Goal: Task Accomplishment & Management: Complete application form

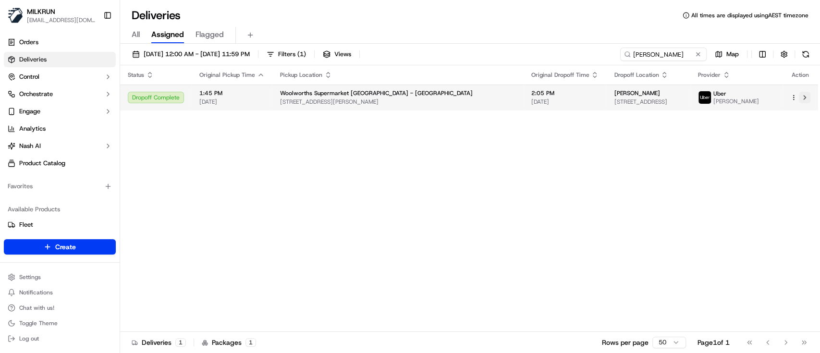
click at [808, 97] on button at bounding box center [804, 98] width 12 height 12
drag, startPoint x: 686, startPoint y: 49, endPoint x: 430, endPoint y: 59, distance: 256.6
click at [430, 59] on div "23/09/2025 12:00 AM - 23/09/2025 11:59 PM Filters ( 1 ) Views Catalina de Vega …" at bounding box center [470, 57] width 700 height 18
paste input "Amritpal A."
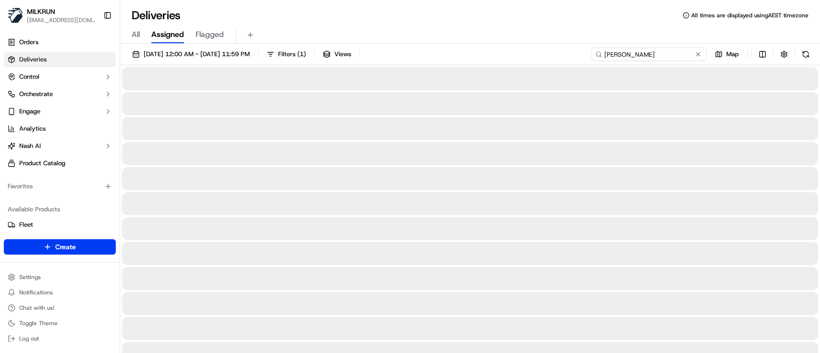
type input "Amritpal A."
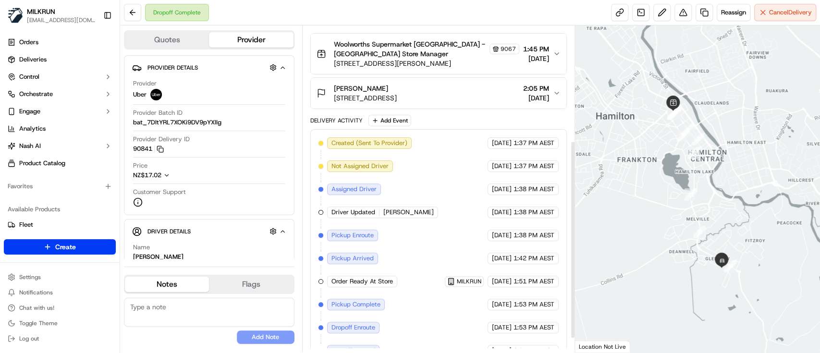
scroll to position [192, 0]
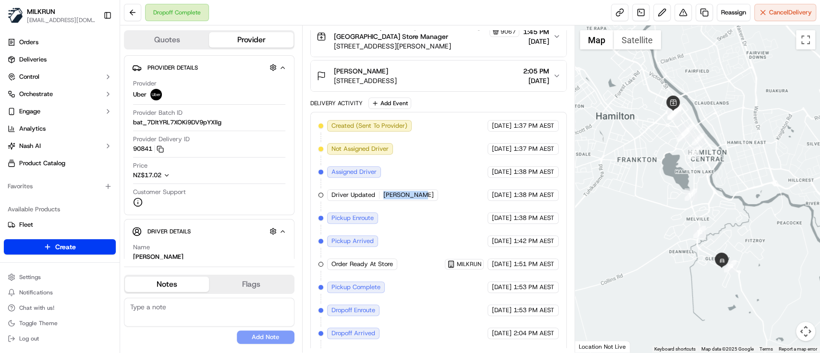
drag, startPoint x: 416, startPoint y: 193, endPoint x: 383, endPoint y: 196, distance: 32.9
click at [383, 196] on div "Driver Updated Amritpal A." at bounding box center [382, 195] width 111 height 12
copy span "[PERSON_NAME]"
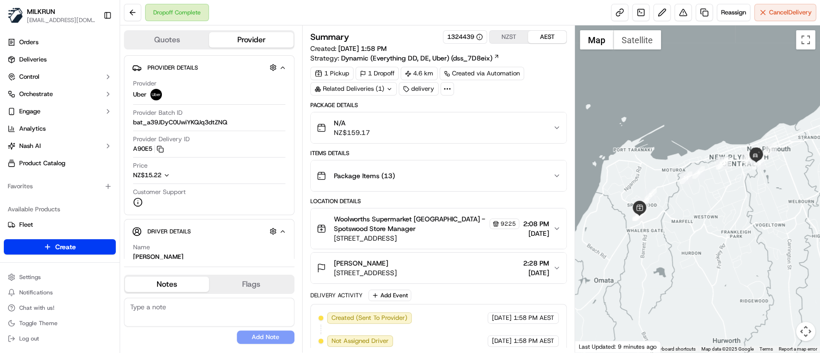
click at [557, 229] on icon "button" at bounding box center [557, 229] width 8 height 8
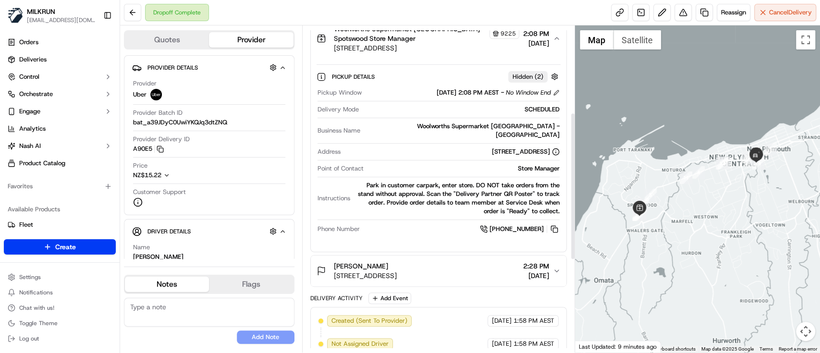
scroll to position [192, 0]
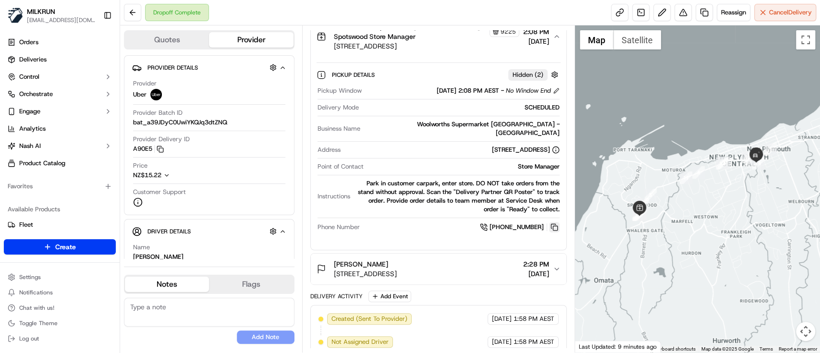
click at [554, 222] on button at bounding box center [554, 227] width 11 height 11
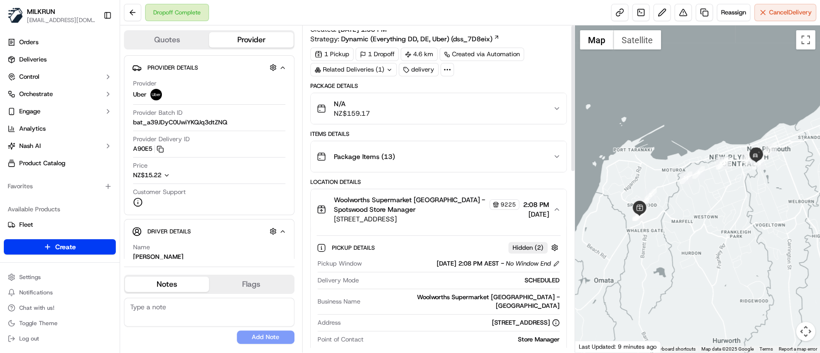
scroll to position [0, 0]
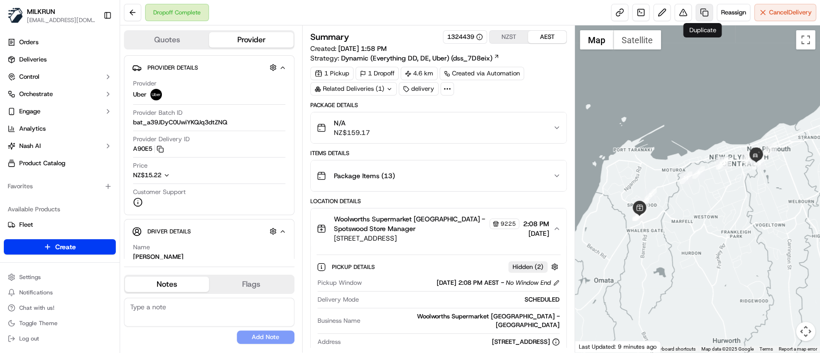
click at [702, 20] on link at bounding box center [703, 12] width 17 height 17
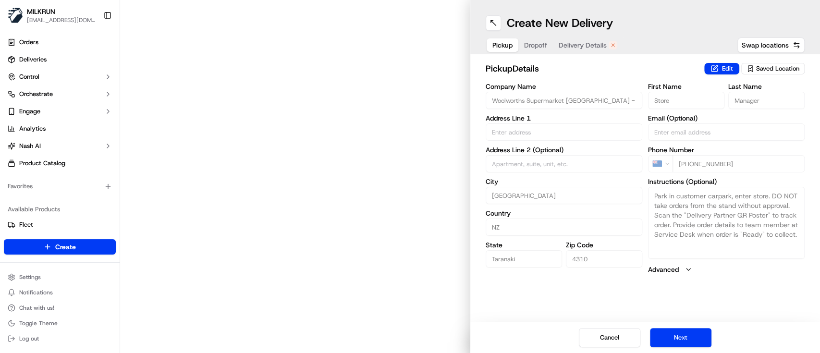
type input "6 Manadon St"
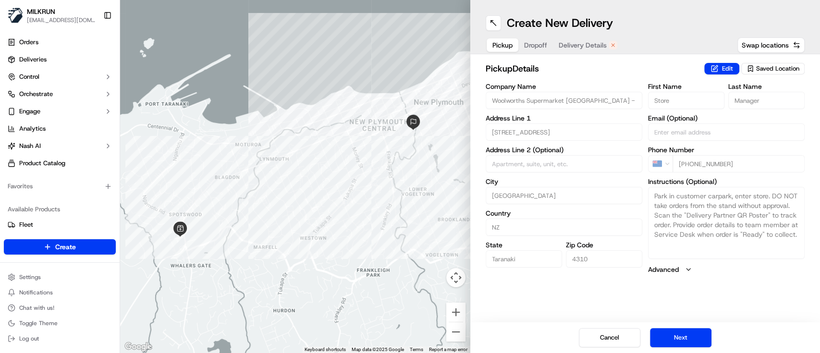
click at [592, 42] on span "Delivery Details" at bounding box center [582, 45] width 48 height 10
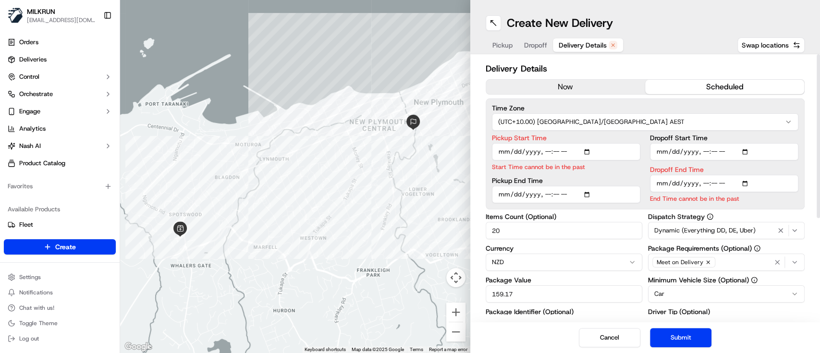
click at [592, 90] on button "now" at bounding box center [565, 87] width 159 height 14
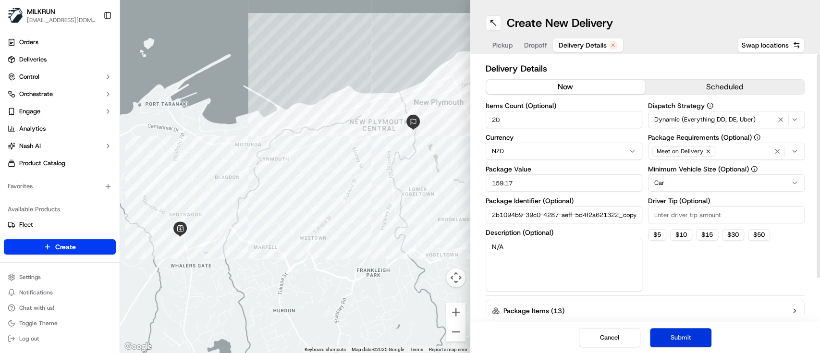
click at [688, 337] on button "Submit" at bounding box center [680, 337] width 61 height 19
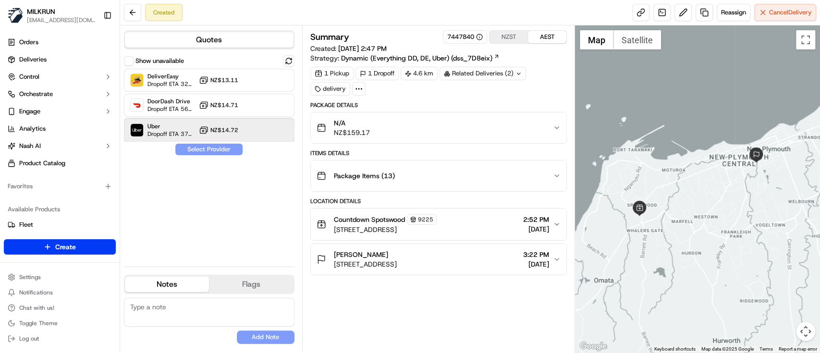
click at [154, 130] on span "Dropoff ETA 37 minutes" at bounding box center [171, 134] width 48 height 8
click at [228, 144] on button "Assign Provider" at bounding box center [209, 150] width 68 height 12
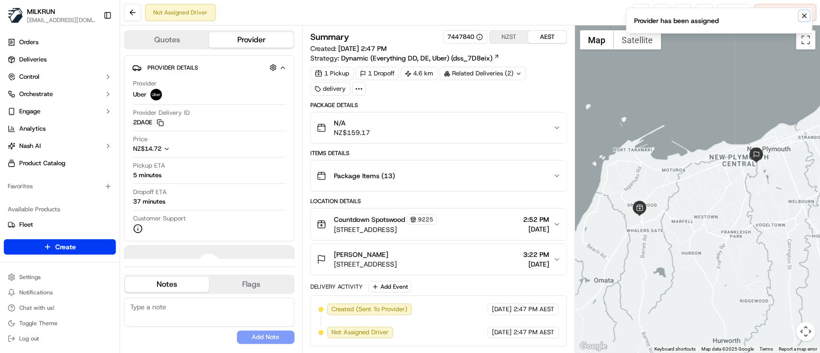
click at [800, 16] on icon "Notifications (F8)" at bounding box center [804, 16] width 8 height 8
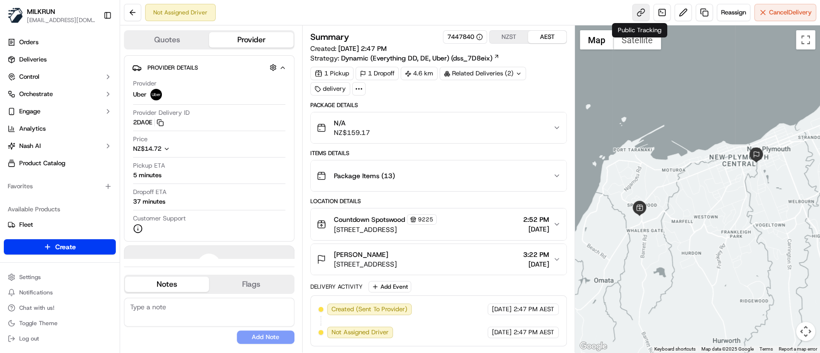
click at [638, 12] on link at bounding box center [640, 12] width 17 height 17
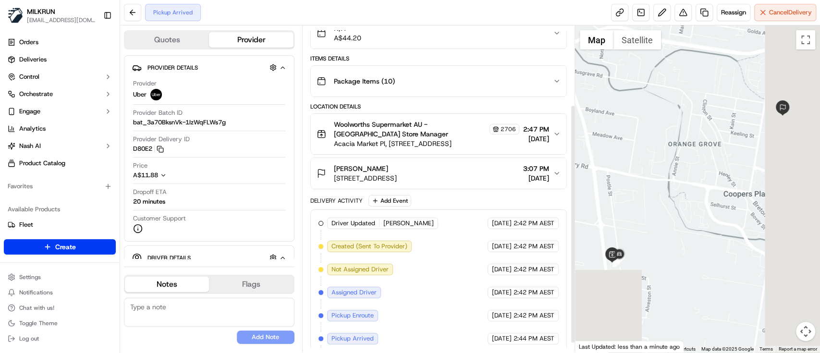
scroll to position [121, 0]
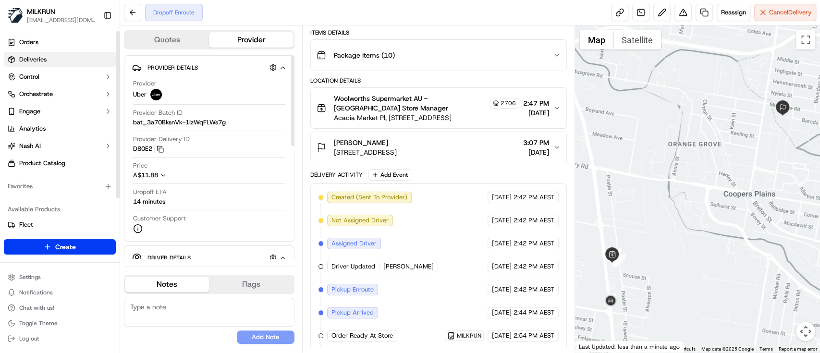
click at [45, 56] on span "Deliveries" at bounding box center [32, 59] width 27 height 9
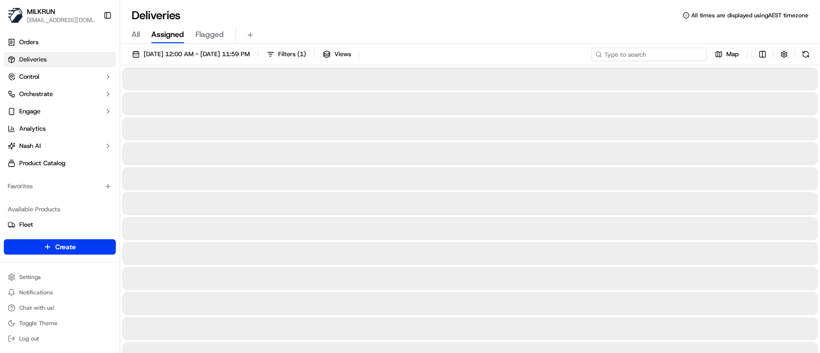
click at [666, 53] on input at bounding box center [648, 54] width 115 height 13
paste input "[PERSON_NAME]"
type input "[PERSON_NAME]"
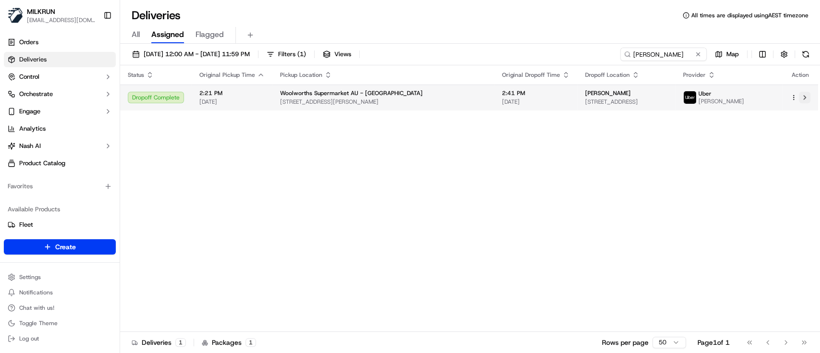
click at [803, 97] on button at bounding box center [804, 98] width 12 height 12
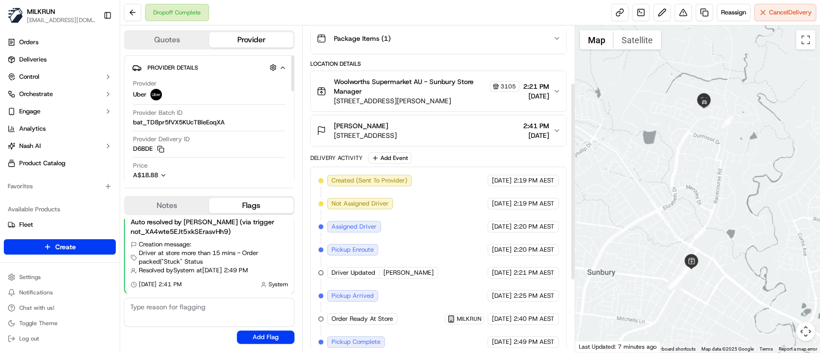
scroll to position [192, 0]
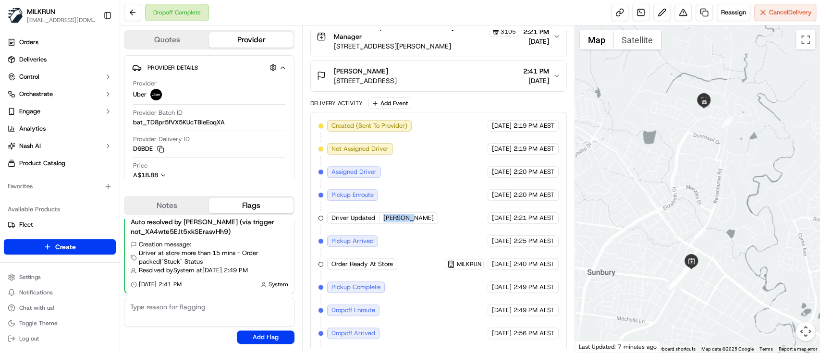
drag, startPoint x: 409, startPoint y: 219, endPoint x: 381, endPoint y: 220, distance: 27.9
click at [381, 220] on div "Driver Updated [PERSON_NAME]" at bounding box center [382, 218] width 111 height 12
copy span "[PERSON_NAME]"
click at [415, 223] on div "Created (Sent To Provider) Uber 23/09/2025 2:19 PM AEST Not Assigned Driver Ube…" at bounding box center [438, 241] width 240 height 242
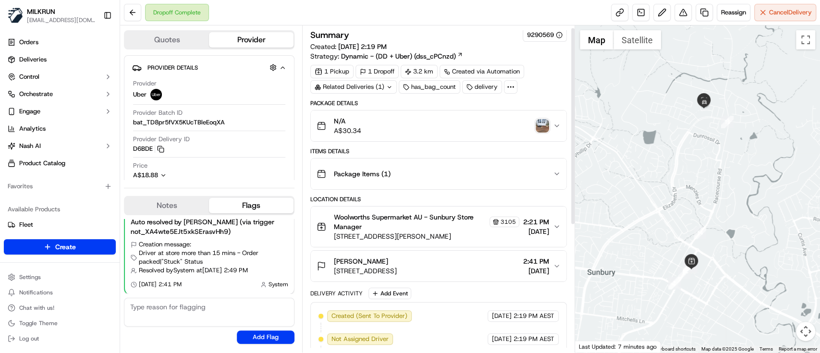
scroll to position [0, 0]
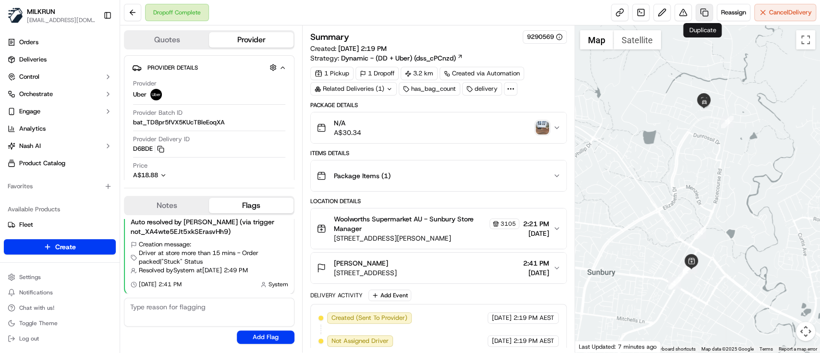
click at [700, 17] on link at bounding box center [703, 12] width 17 height 17
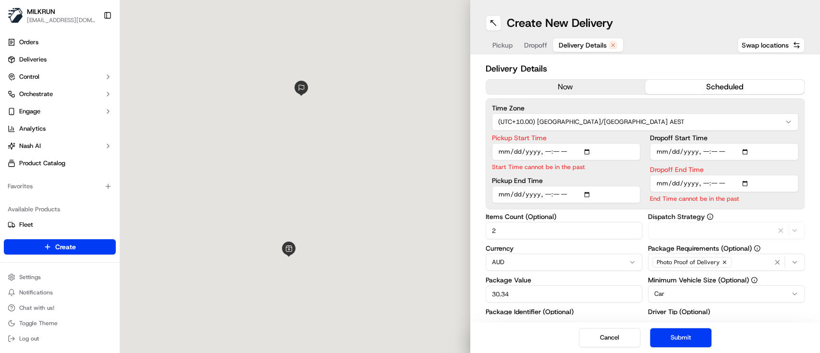
click at [576, 47] on span "Delivery Details" at bounding box center [582, 45] width 48 height 10
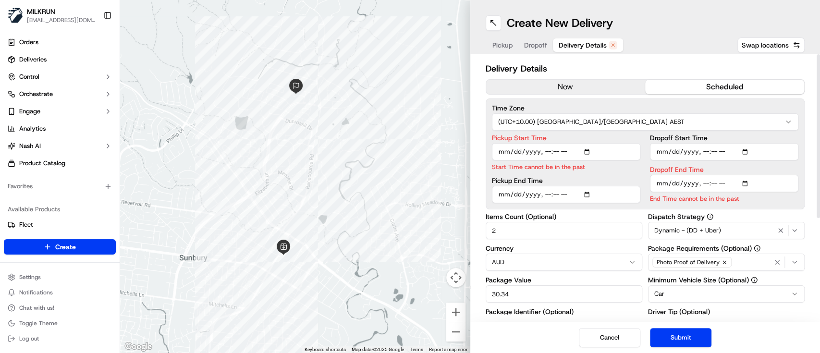
click at [599, 85] on button "now" at bounding box center [565, 87] width 159 height 14
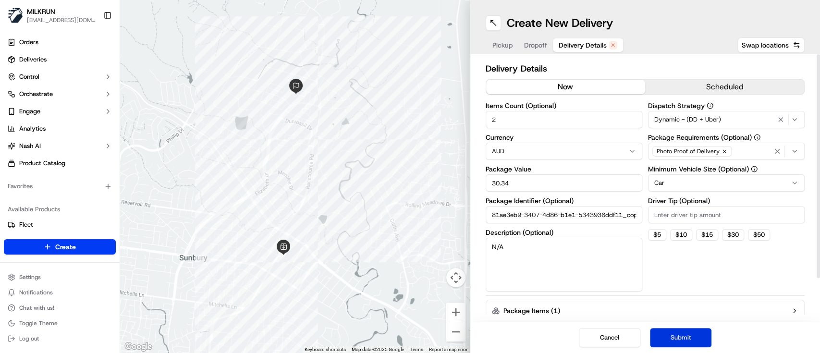
click at [699, 345] on button "Submit" at bounding box center [680, 337] width 61 height 19
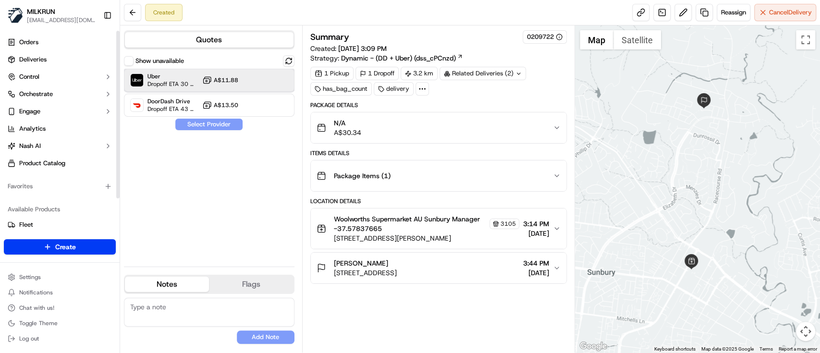
click at [174, 83] on span "Dropoff ETA 30 minutes" at bounding box center [172, 84] width 51 height 8
click at [208, 127] on button "Assign Provider" at bounding box center [209, 125] width 68 height 12
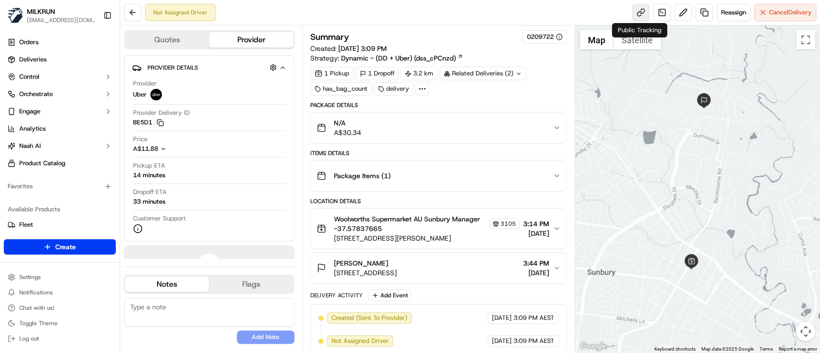
click at [638, 8] on link at bounding box center [640, 12] width 17 height 17
drag, startPoint x: 384, startPoint y: 258, endPoint x: 327, endPoint y: 262, distance: 56.8
click at [327, 262] on div "Jessica Gusew 44 Brigade St, Sunbury VIC 3429, Australia" at bounding box center [356, 267] width 80 height 19
copy span "Jessica Gusew"
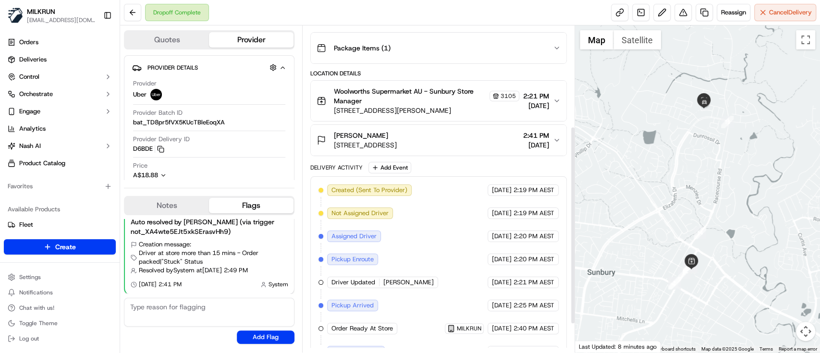
scroll to position [192, 0]
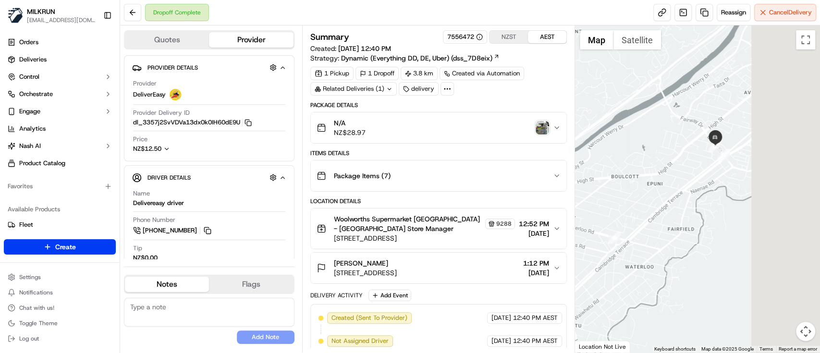
drag, startPoint x: 677, startPoint y: 179, endPoint x: 653, endPoint y: 181, distance: 23.7
click at [654, 181] on div at bounding box center [697, 188] width 245 height 327
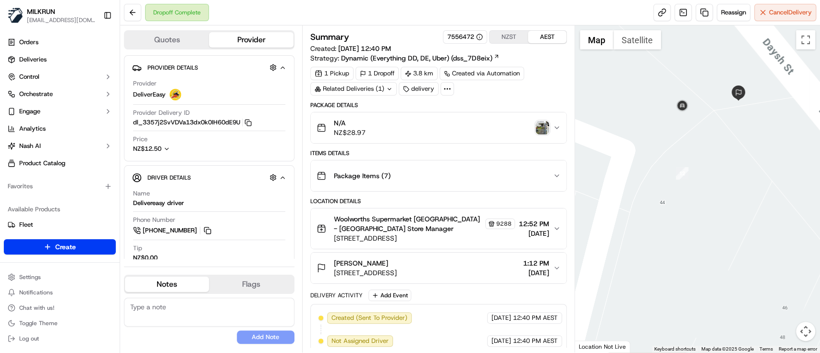
drag, startPoint x: 752, startPoint y: 231, endPoint x: 784, endPoint y: 235, distance: 31.4
click at [784, 235] on div at bounding box center [697, 188] width 245 height 327
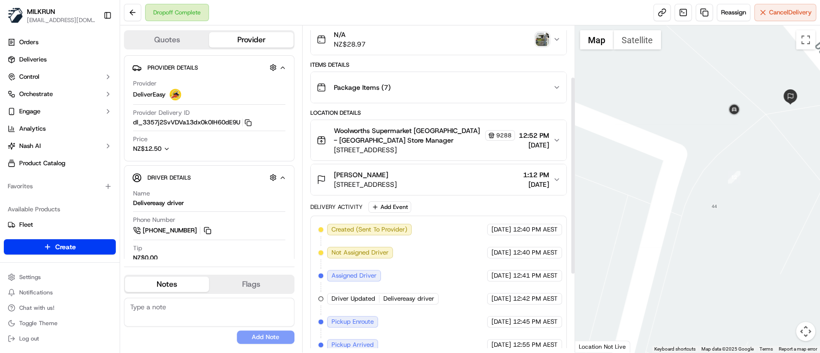
scroll to position [84, 0]
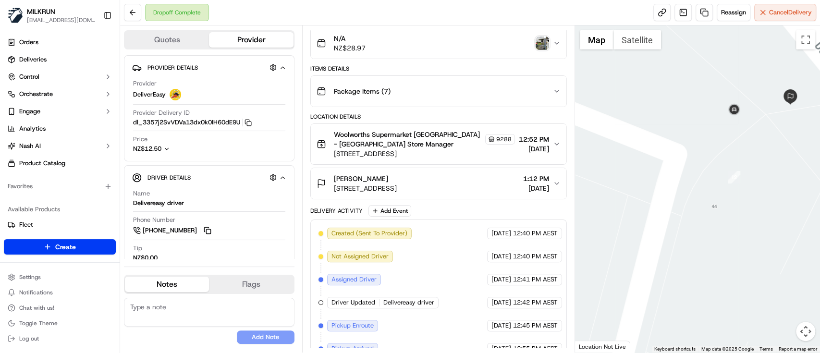
click at [542, 42] on img "button" at bounding box center [541, 42] width 13 height 13
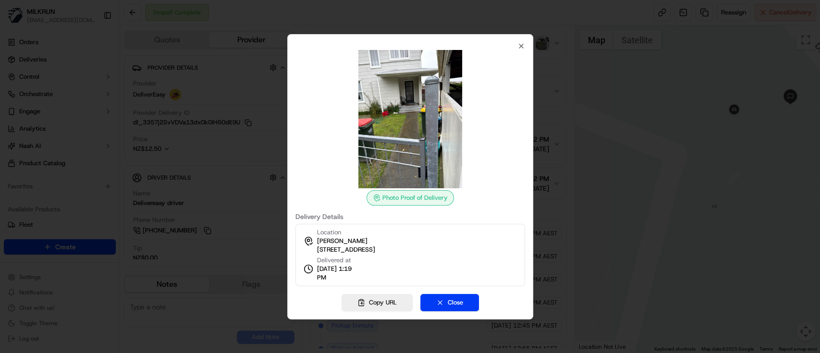
click at [520, 50] on div at bounding box center [409, 119] width 229 height 138
click at [520, 45] on icon "button" at bounding box center [521, 46] width 8 height 8
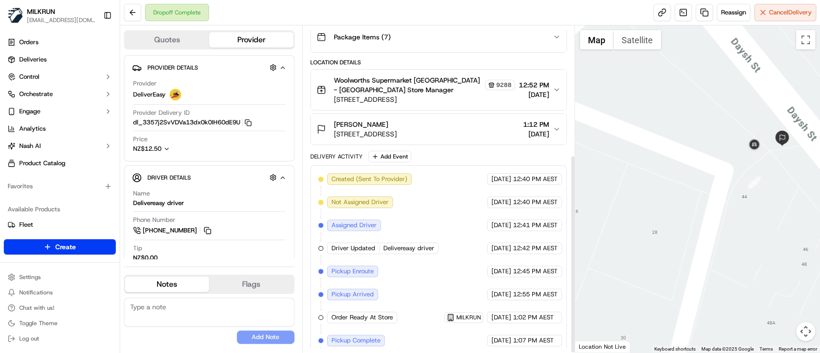
scroll to position [212, 0]
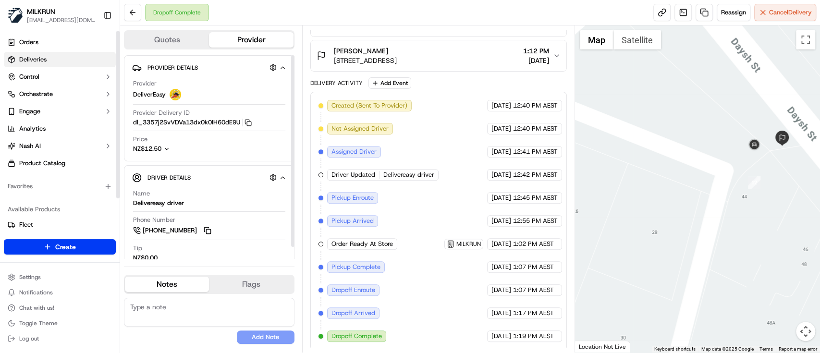
click at [24, 64] on link "Deliveries" at bounding box center [60, 59] width 112 height 15
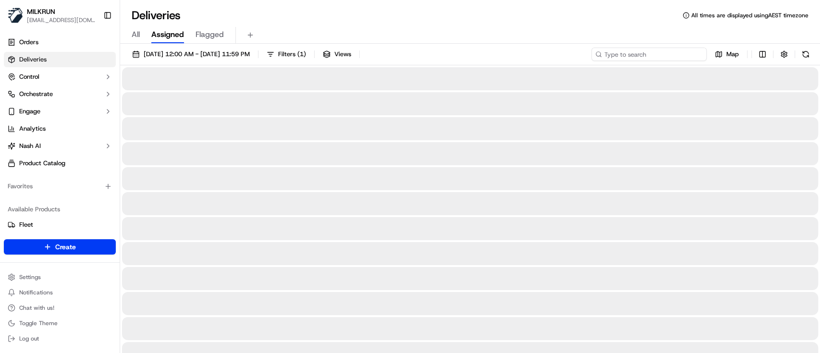
click at [661, 56] on input at bounding box center [648, 54] width 115 height 13
paste input "[PERSON_NAME]"
click at [605, 52] on input "[PERSON_NAME]" at bounding box center [648, 54] width 115 height 13
type input "[PERSON_NAME]"
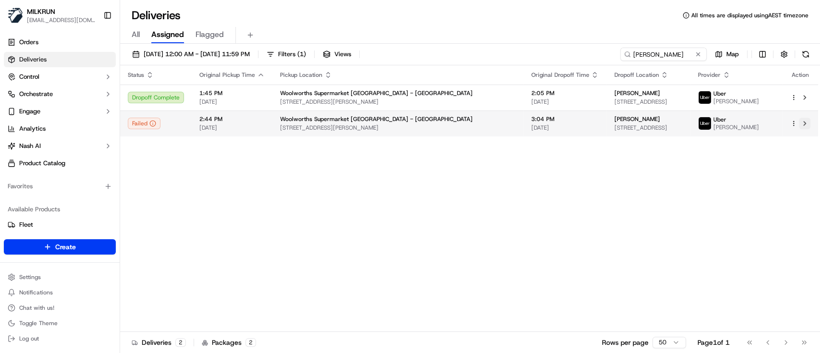
click at [806, 123] on button at bounding box center [804, 124] width 12 height 12
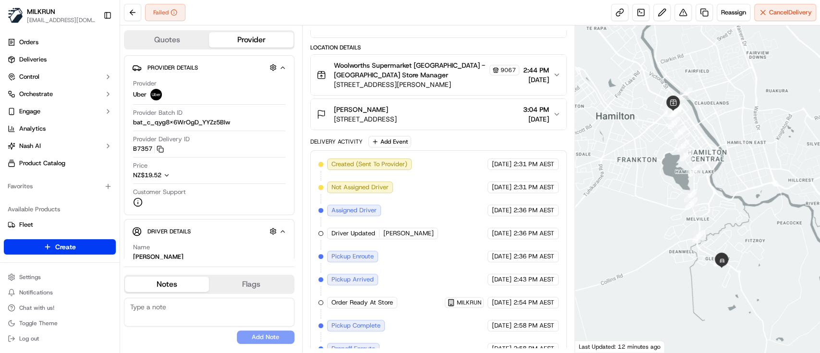
scroll to position [212, 0]
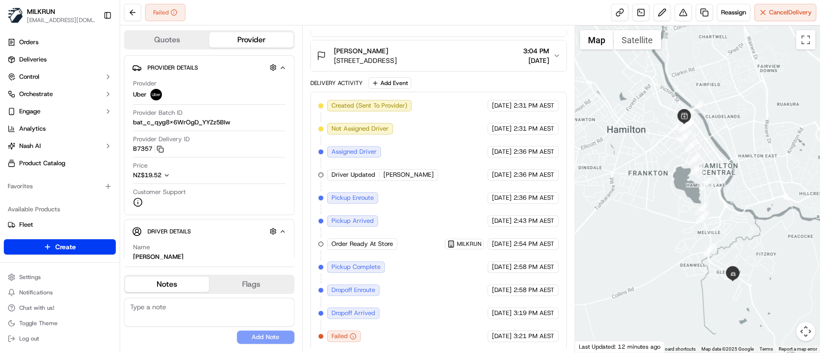
drag, startPoint x: 691, startPoint y: 96, endPoint x: 703, endPoint y: 109, distance: 18.0
click at [703, 109] on div "To navigate, press the arrow keys." at bounding box center [697, 188] width 245 height 327
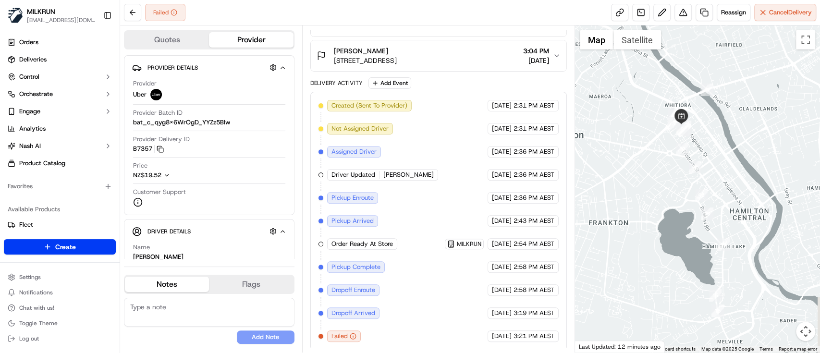
drag, startPoint x: 664, startPoint y: 267, endPoint x: 705, endPoint y: 128, distance: 145.1
click at [705, 128] on div at bounding box center [697, 188] width 245 height 327
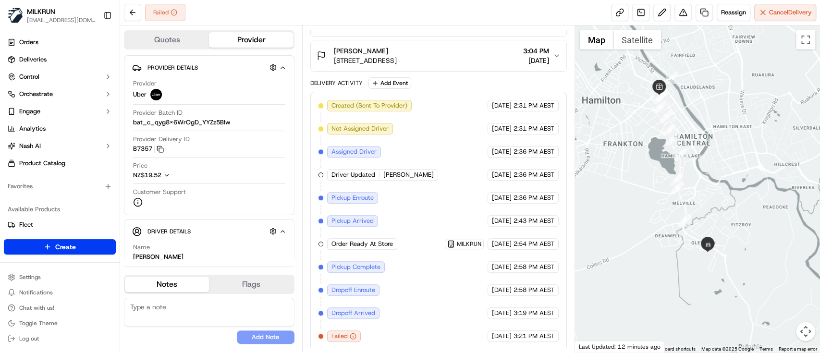
drag, startPoint x: 768, startPoint y: 273, endPoint x: 719, endPoint y: 174, distance: 110.4
click at [719, 174] on div at bounding box center [697, 188] width 245 height 327
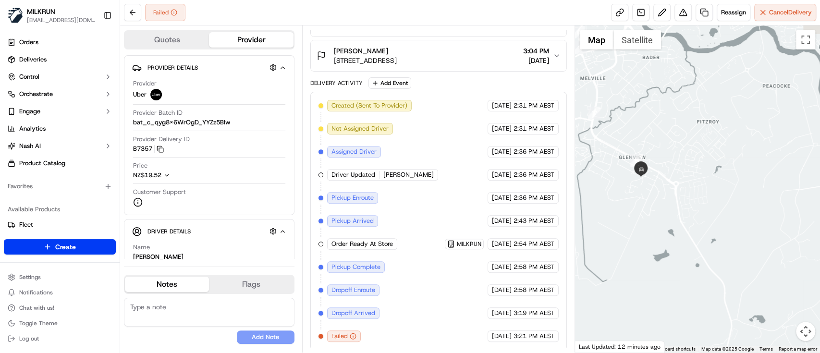
drag, startPoint x: 619, startPoint y: 159, endPoint x: 666, endPoint y: 209, distance: 68.6
click at [666, 209] on div at bounding box center [697, 188] width 245 height 327
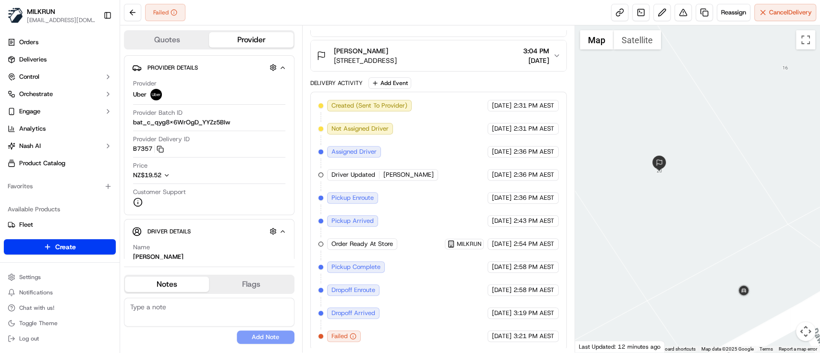
drag, startPoint x: 634, startPoint y: 171, endPoint x: 706, endPoint y: 197, distance: 76.3
click at [706, 197] on div at bounding box center [697, 188] width 245 height 327
drag, startPoint x: 627, startPoint y: 183, endPoint x: 639, endPoint y: 217, distance: 36.1
click at [639, 217] on div at bounding box center [697, 188] width 245 height 327
drag, startPoint x: 600, startPoint y: 172, endPoint x: 640, endPoint y: 220, distance: 62.7
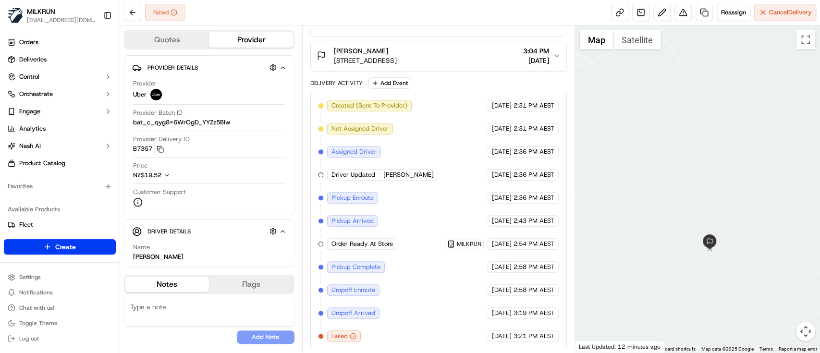
click at [640, 220] on div at bounding box center [697, 188] width 245 height 327
drag, startPoint x: 627, startPoint y: 189, endPoint x: 652, endPoint y: 224, distance: 43.6
click at [652, 224] on div at bounding box center [697, 188] width 245 height 327
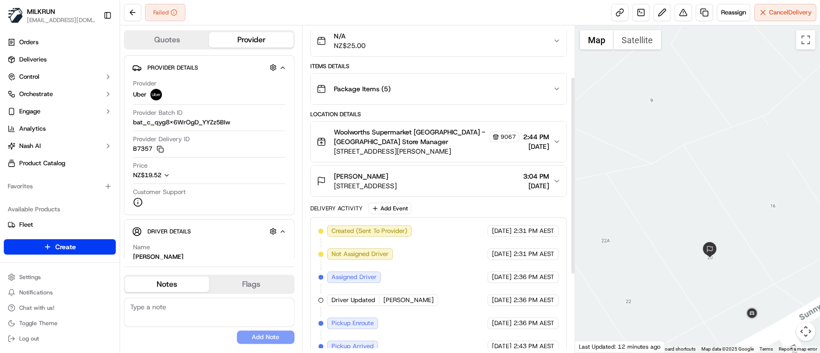
scroll to position [84, 0]
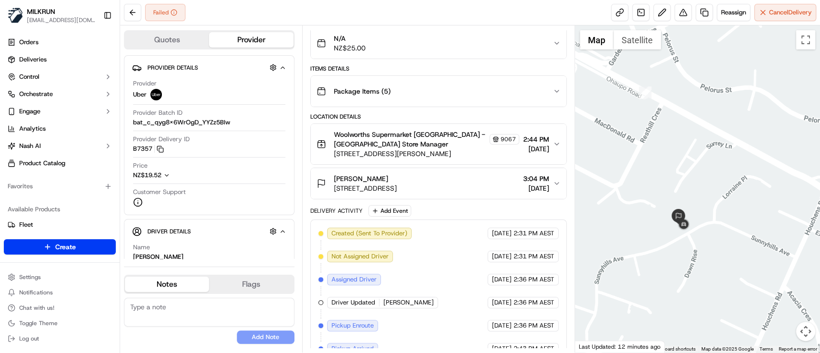
drag, startPoint x: 614, startPoint y: 205, endPoint x: 672, endPoint y: 221, distance: 60.8
click at [672, 221] on div at bounding box center [697, 188] width 245 height 327
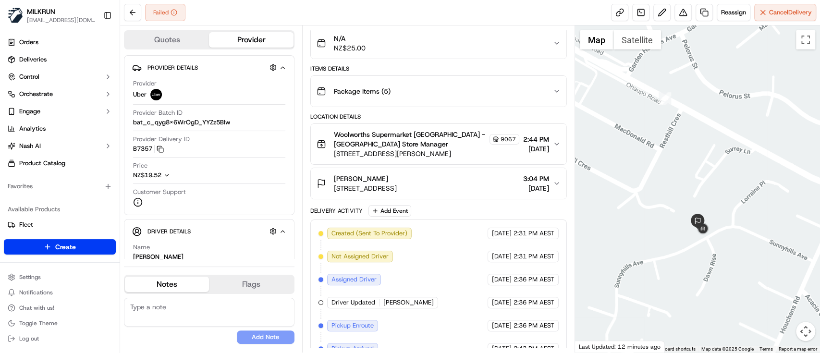
drag, startPoint x: 645, startPoint y: 143, endPoint x: 664, endPoint y: 181, distance: 41.9
click at [664, 181] on div at bounding box center [697, 188] width 245 height 327
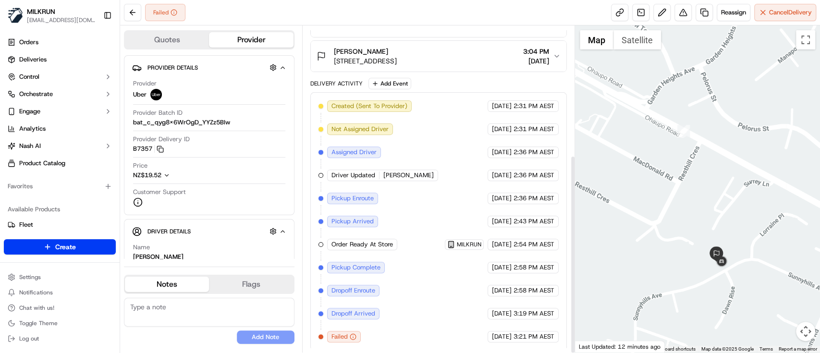
scroll to position [212, 0]
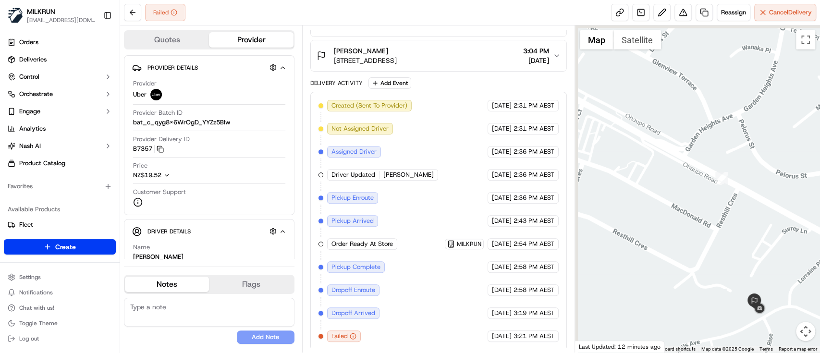
drag, startPoint x: 652, startPoint y: 194, endPoint x: 690, endPoint y: 242, distance: 61.8
click at [690, 242] on div at bounding box center [697, 188] width 245 height 327
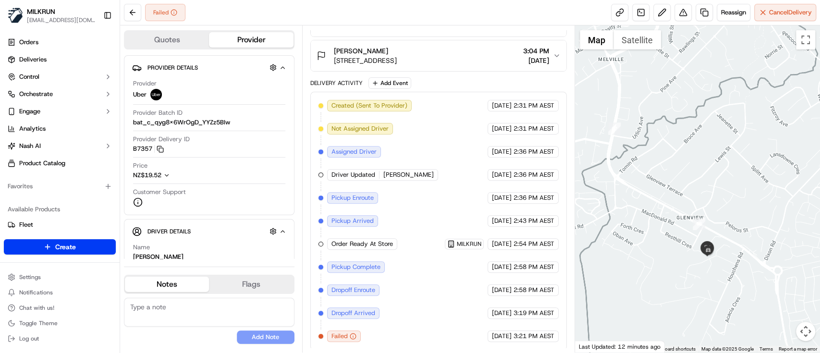
drag, startPoint x: 663, startPoint y: 226, endPoint x: 673, endPoint y: 241, distance: 18.3
click at [673, 241] on div at bounding box center [697, 188] width 245 height 327
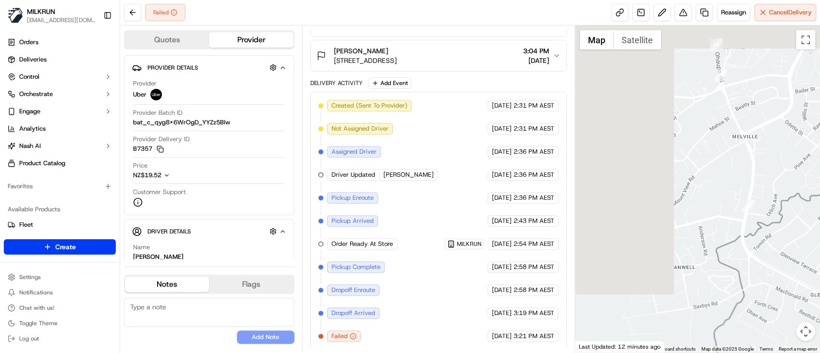
drag, startPoint x: 620, startPoint y: 152, endPoint x: 749, endPoint y: 219, distance: 145.8
click at [749, 219] on div at bounding box center [697, 188] width 245 height 327
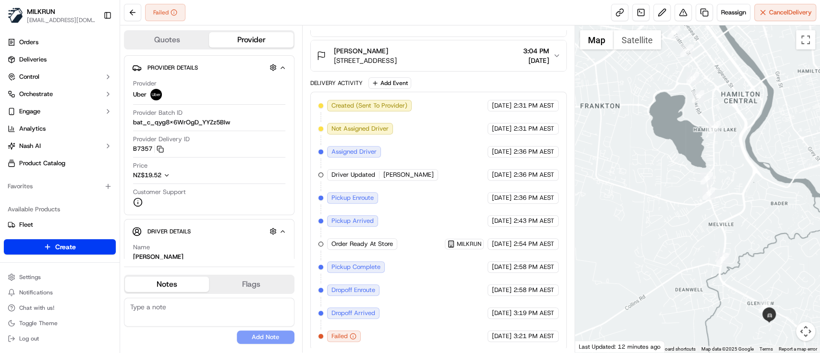
drag, startPoint x: 693, startPoint y: 145, endPoint x: 678, endPoint y: 223, distance: 80.1
click at [678, 223] on div at bounding box center [697, 188] width 245 height 327
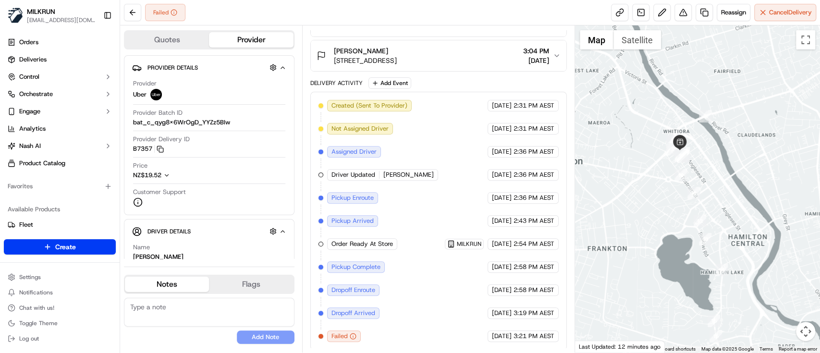
drag, startPoint x: 689, startPoint y: 115, endPoint x: 699, endPoint y: 210, distance: 95.1
click at [707, 225] on div at bounding box center [697, 188] width 245 height 327
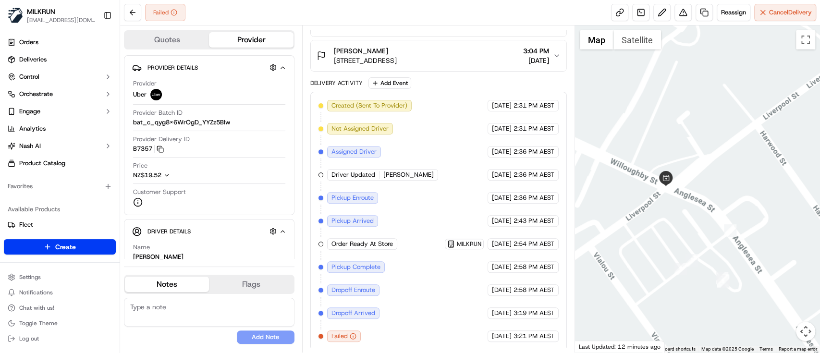
drag, startPoint x: 720, startPoint y: 241, endPoint x: 712, endPoint y: 207, distance: 34.5
click at [712, 207] on div at bounding box center [697, 188] width 245 height 327
drag, startPoint x: 661, startPoint y: 249, endPoint x: 667, endPoint y: 249, distance: 6.3
click at [667, 249] on div at bounding box center [697, 188] width 245 height 327
